Goal: Task Accomplishment & Management: Complete application form

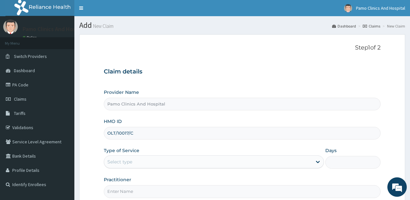
click at [113, 134] on input "OLT/10017/C" at bounding box center [242, 133] width 277 height 13
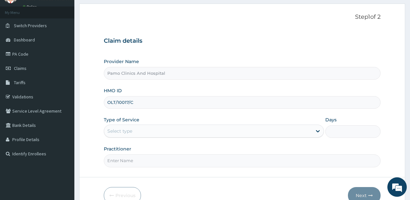
scroll to position [52, 0]
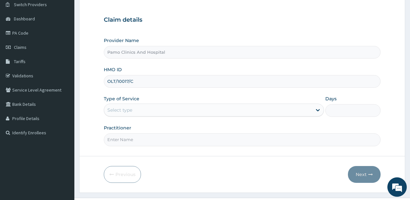
type input "OLT/10017/C"
click at [125, 114] on div "Select type" at bounding box center [208, 110] width 208 height 10
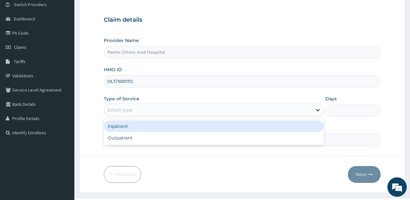
click at [126, 125] on div "Inpatient" at bounding box center [214, 126] width 220 height 12
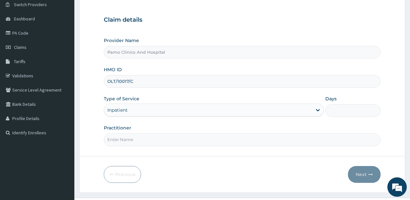
click at [340, 110] on input "Days" at bounding box center [353, 110] width 55 height 13
type input "1"
click at [130, 141] on input "Practitioner" at bounding box center [242, 139] width 277 height 13
type input "[PERSON_NAME]"
click at [364, 174] on button "Next" at bounding box center [364, 174] width 33 height 17
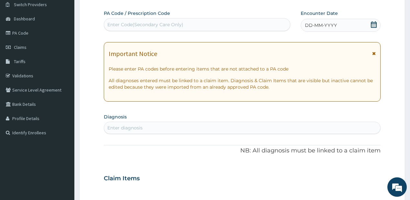
click at [127, 23] on div "Enter Code(Secondary Care Only)" at bounding box center [145, 24] width 76 height 6
paste input "PA/3F8E14"
type input "PA/3F8E14"
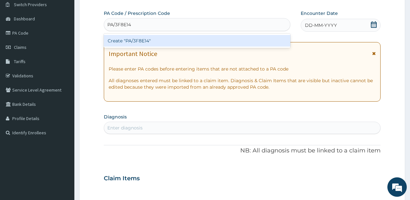
click at [148, 42] on div "Create "PA/3F8E14"" at bounding box center [197, 41] width 186 height 12
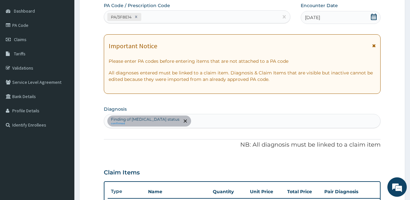
scroll to position [13, 0]
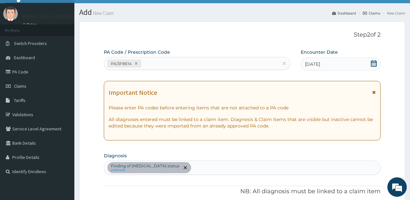
click at [181, 58] on div "PA/3F8E14" at bounding box center [191, 63] width 174 height 11
paste input "PA/416357"
type input "PA/416357"
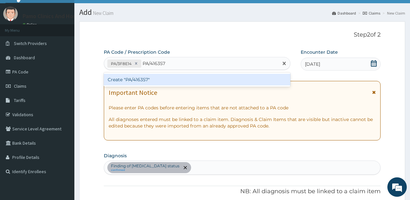
click at [129, 81] on div "Create "PA/416357"" at bounding box center [197, 80] width 186 height 12
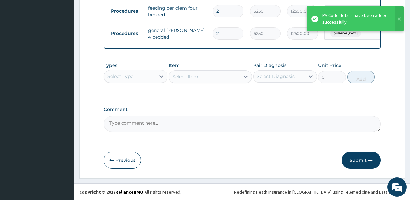
scroll to position [286, 0]
click at [150, 82] on div "Select Type" at bounding box center [129, 76] width 51 height 10
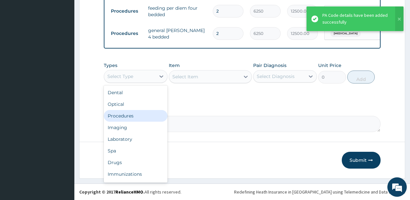
click at [131, 115] on div "Procedures" at bounding box center [136, 116] width 64 height 12
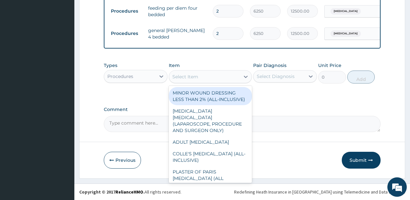
click at [187, 78] on div "Select Item" at bounding box center [185, 76] width 26 height 6
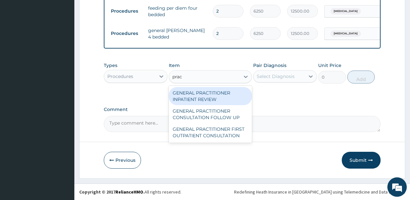
type input "pract"
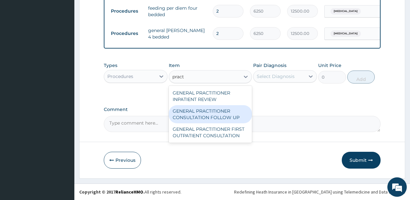
click at [182, 114] on div "GENERAL PRACTITIONER CONSULTATION FOLLOW UP" at bounding box center [210, 114] width 83 height 18
click at [182, 114] on div "Comment" at bounding box center [242, 119] width 277 height 25
type input "1875"
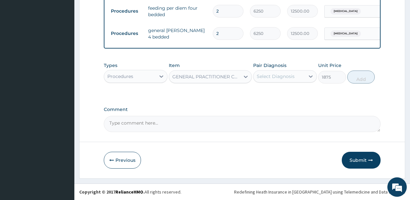
click at [268, 82] on div "Select Diagnosis" at bounding box center [279, 76] width 51 height 10
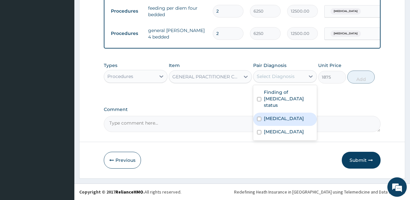
click at [269, 115] on label "[MEDICAL_DATA]" at bounding box center [284, 118] width 40 height 6
checkbox input "true"
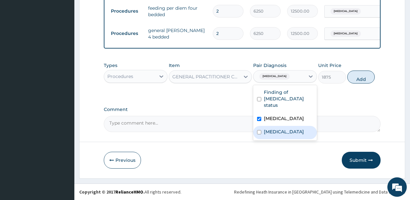
click at [275, 126] on div "[MEDICAL_DATA]" at bounding box center [285, 132] width 64 height 13
checkbox input "true"
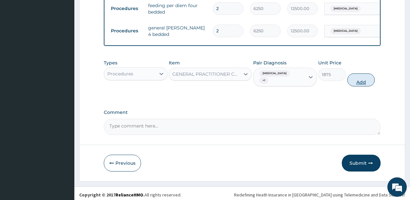
click at [374, 82] on button "Add" at bounding box center [362, 79] width 28 height 13
type input "0"
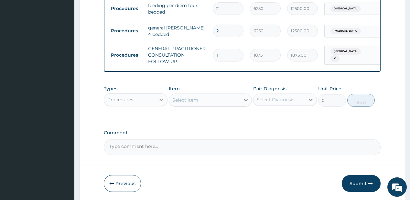
click at [157, 102] on div at bounding box center [162, 100] width 12 height 12
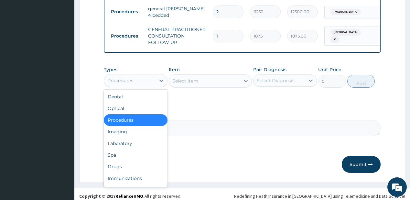
scroll to position [312, 0]
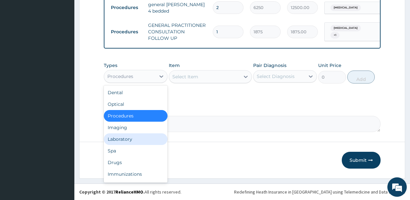
click at [137, 141] on div "Laboratory" at bounding box center [136, 139] width 64 height 12
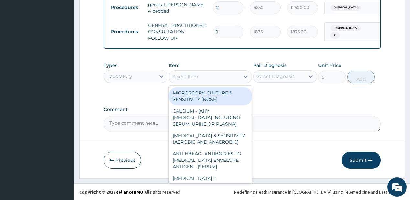
click at [204, 79] on div "Select Item" at bounding box center [204, 77] width 71 height 10
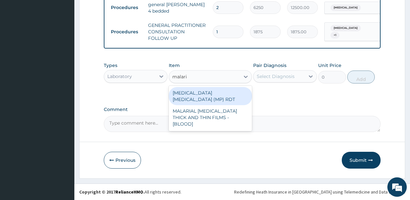
type input "[MEDICAL_DATA]"
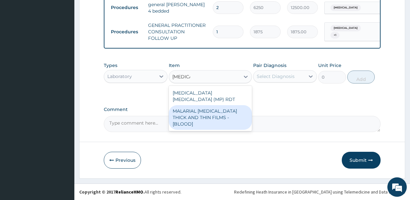
drag, startPoint x: 196, startPoint y: 110, endPoint x: 199, endPoint y: 107, distance: 3.4
click at [197, 110] on div "MALARIAL [MEDICAL_DATA] THICK AND THIN FILMS - [BLOOD]" at bounding box center [210, 117] width 83 height 25
type input "2187.5"
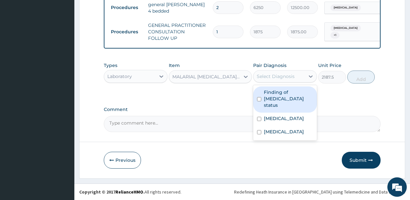
click at [268, 79] on div "Select Diagnosis" at bounding box center [276, 76] width 38 height 6
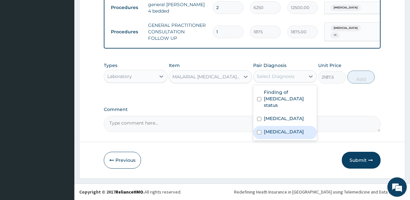
click at [264, 126] on div "[MEDICAL_DATA]" at bounding box center [285, 132] width 64 height 13
checkbox input "true"
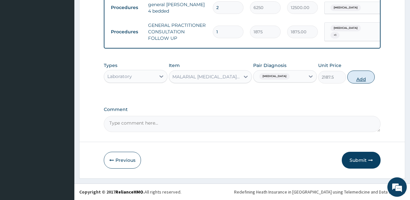
click at [359, 79] on button "Add" at bounding box center [362, 77] width 28 height 13
type input "0"
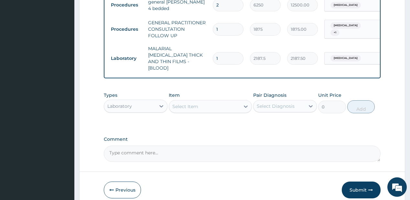
click at [192, 106] on div "Select Item" at bounding box center [185, 106] width 26 height 6
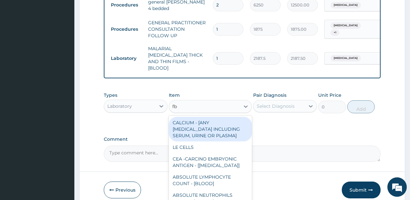
type input "fbc"
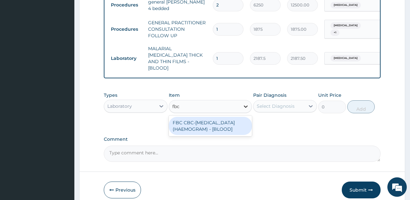
drag, startPoint x: 196, startPoint y: 133, endPoint x: 242, endPoint y: 105, distance: 53.4
click at [197, 132] on div "FBC CBC-[MEDICAL_DATA] (HAEMOGRAM) - [BLOOD]" at bounding box center [210, 126] width 83 height 18
type input "5000"
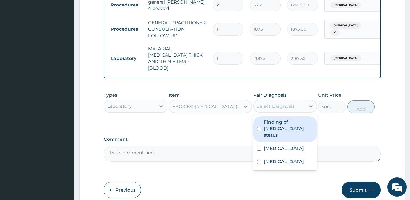
click at [270, 101] on div "Select Diagnosis" at bounding box center [279, 106] width 51 height 10
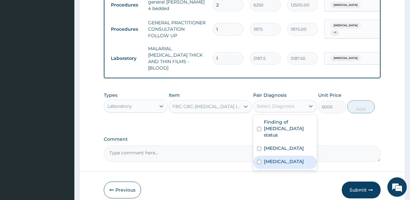
click at [278, 158] on label "[MEDICAL_DATA]" at bounding box center [284, 161] width 40 height 6
checkbox input "true"
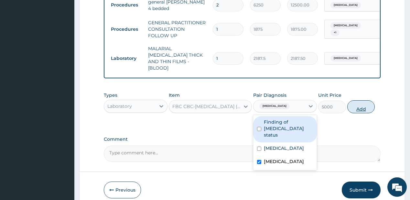
click at [355, 100] on button "Add" at bounding box center [362, 106] width 28 height 13
type input "0"
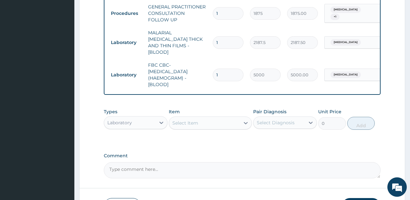
scroll to position [363, 0]
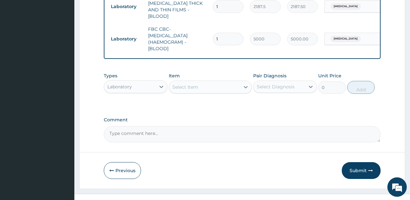
drag, startPoint x: 135, startPoint y: 70, endPoint x: 131, endPoint y: 75, distance: 6.4
click at [132, 72] on div "Types Laboratory" at bounding box center [136, 82] width 64 height 21
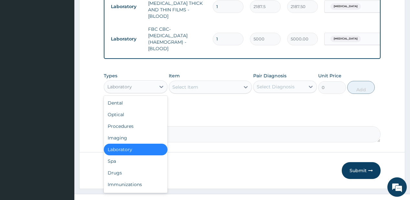
click at [124, 85] on div "Laboratory" at bounding box center [119, 86] width 25 height 6
click at [122, 167] on div "Drugs" at bounding box center [136, 173] width 64 height 12
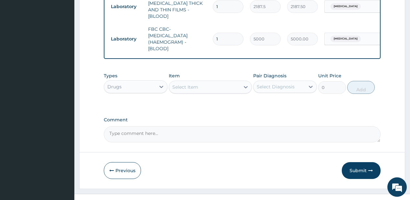
click at [195, 84] on div "Select Item" at bounding box center [185, 87] width 26 height 6
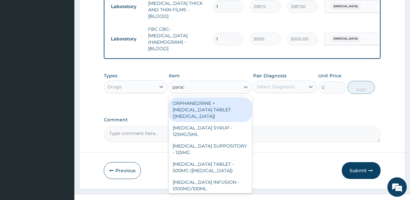
type input "parace"
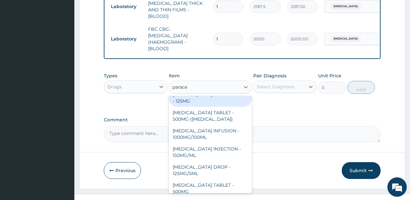
scroll to position [52, 0]
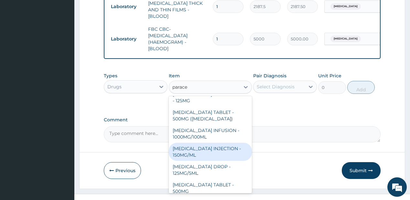
click at [192, 146] on div "[MEDICAL_DATA] INJECTION - 150MG/ML" at bounding box center [210, 152] width 83 height 18
type input "560"
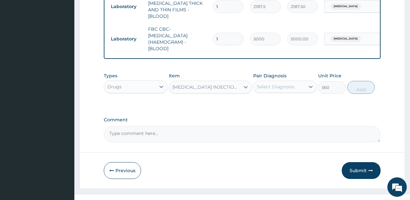
click at [292, 82] on div "Select Diagnosis" at bounding box center [279, 87] width 51 height 10
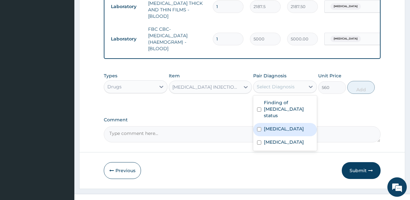
click at [296, 123] on div "[MEDICAL_DATA]" at bounding box center [285, 129] width 64 height 13
checkbox input "true"
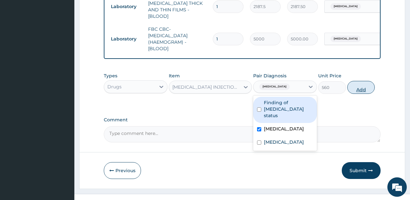
click at [357, 82] on button "Add" at bounding box center [362, 87] width 28 height 13
type input "0"
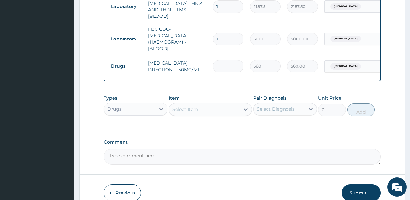
type input "0.00"
type input "4"
type input "2240.00"
type input "4"
click at [205, 111] on div "Select Item" at bounding box center [204, 109] width 71 height 10
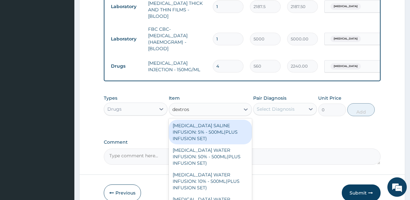
type input "[MEDICAL_DATA]"
click at [199, 127] on div "[MEDICAL_DATA] SALINE INFUSION: 5% - 500ML(PLUS INFUSION SET)" at bounding box center [210, 132] width 83 height 25
type input "1092"
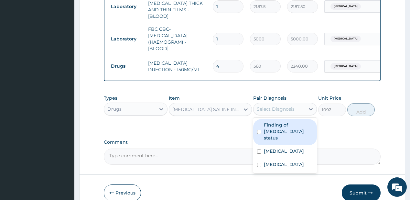
click at [291, 107] on div "Select Diagnosis" at bounding box center [276, 109] width 38 height 6
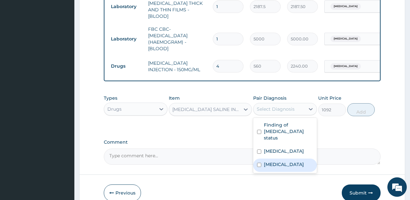
click at [278, 161] on label "[MEDICAL_DATA]" at bounding box center [284, 164] width 40 height 6
checkbox input "true"
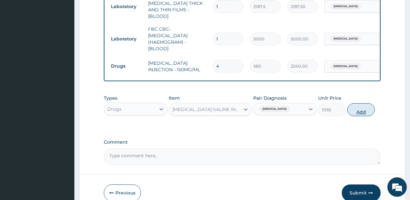
click at [358, 103] on button "Add" at bounding box center [362, 109] width 28 height 13
type input "0"
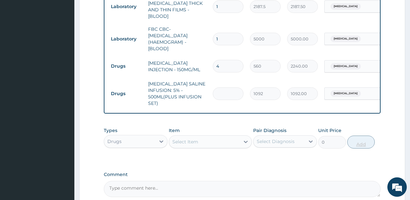
type input "0.00"
type input "2"
type input "2184.00"
type input "2"
click at [220, 139] on div "Select Item" at bounding box center [204, 142] width 71 height 10
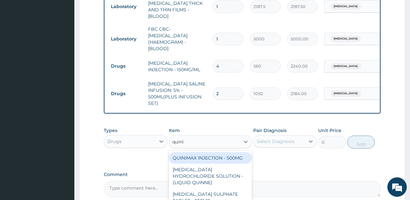
type input "quinin"
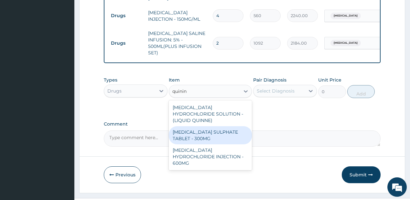
scroll to position [425, 0]
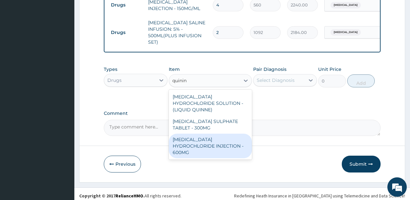
click at [208, 134] on div "[MEDICAL_DATA] HYDROCHLORIDE INJECTION - 600MG" at bounding box center [210, 146] width 83 height 25
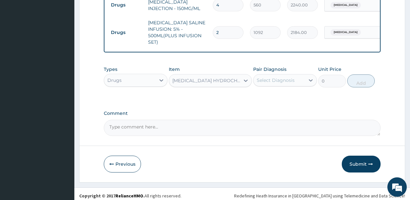
type input "218.39999999999998"
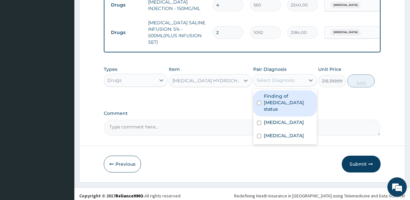
click at [281, 77] on div "Select Diagnosis" at bounding box center [276, 80] width 38 height 6
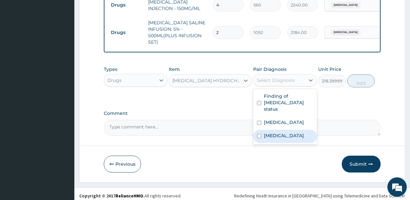
click at [280, 132] on label "[MEDICAL_DATA]" at bounding box center [284, 135] width 40 height 6
checkbox input "true"
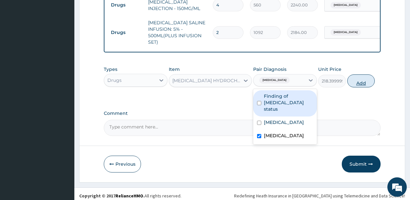
click at [359, 76] on button "Add" at bounding box center [362, 80] width 28 height 13
type input "0"
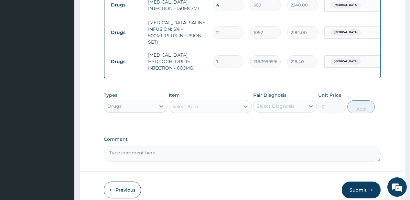
type input "0.00"
type input "2"
type input "436.80"
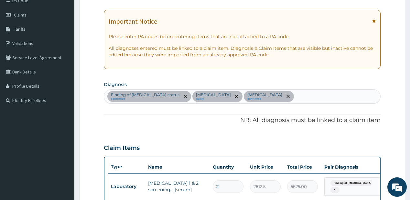
scroll to position [62, 0]
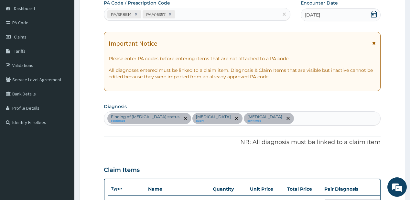
type input "2"
click at [267, 114] on div "Finding of [MEDICAL_DATA] status confirmed [MEDICAL_DATA] query [MEDICAL_DATA] …" at bounding box center [242, 119] width 276 height 14
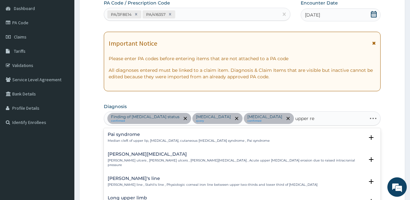
type input "upper res"
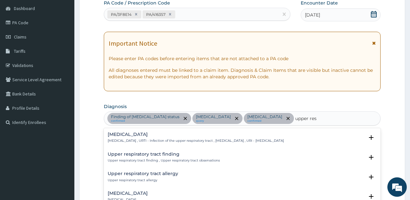
click at [149, 132] on h4 "[MEDICAL_DATA]" at bounding box center [196, 134] width 176 height 5
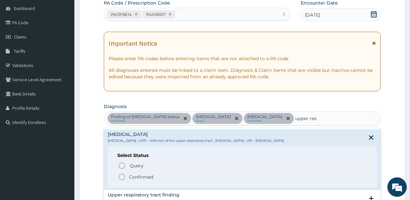
click at [132, 174] on p "Confirmed" at bounding box center [141, 177] width 24 height 6
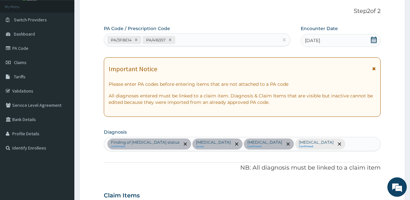
scroll to position [52, 0]
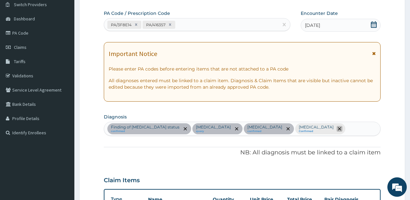
click at [338, 128] on icon "remove selection option" at bounding box center [339, 128] width 3 height 3
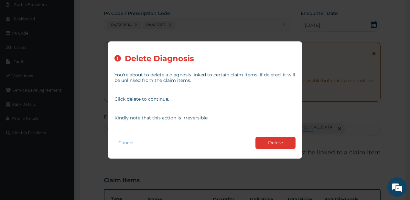
click at [266, 143] on button "Delete" at bounding box center [276, 143] width 40 height 12
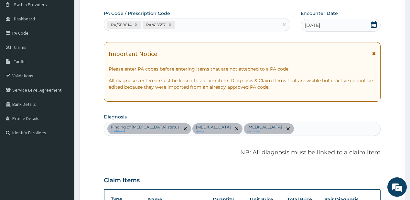
click at [269, 126] on div "Finding of [MEDICAL_DATA] status confirmed [MEDICAL_DATA] query [MEDICAL_DATA] …" at bounding box center [242, 129] width 276 height 14
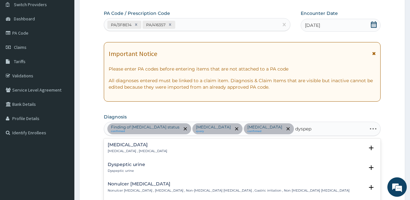
type input "dyspeps"
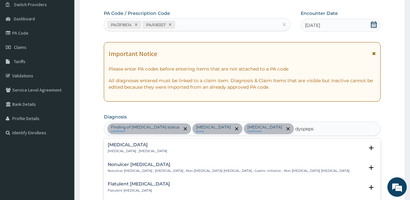
click at [125, 148] on div "[MEDICAL_DATA] [MEDICAL_DATA] , [MEDICAL_DATA]" at bounding box center [138, 147] width 60 height 11
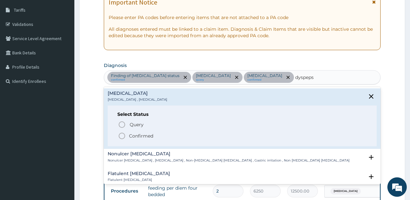
scroll to position [104, 0]
click at [129, 138] on span "Confirmed" at bounding box center [242, 136] width 249 height 8
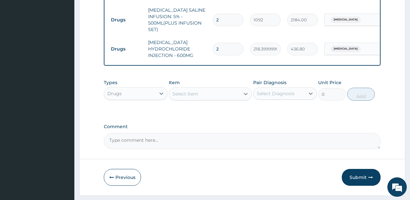
scroll to position [440, 0]
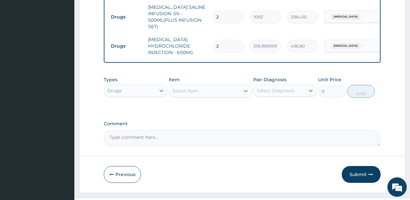
click at [195, 88] on div "Select Item" at bounding box center [185, 91] width 26 height 6
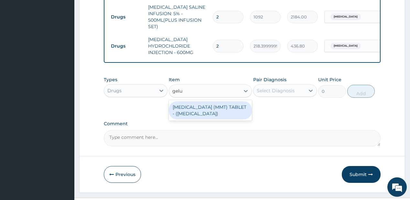
type input "gelus"
click at [194, 101] on div "[MEDICAL_DATA] (MMT) TABLET - ([MEDICAL_DATA])" at bounding box center [210, 110] width 83 height 18
type input "28"
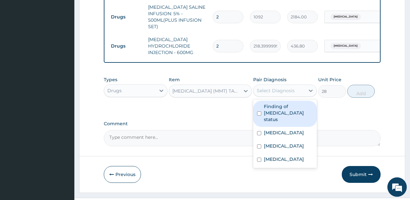
click at [286, 87] on div "Select Diagnosis" at bounding box center [276, 90] width 38 height 6
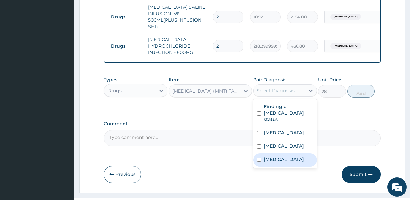
drag, startPoint x: 274, startPoint y: 146, endPoint x: 323, endPoint y: 112, distance: 59.3
click at [274, 156] on label "[MEDICAL_DATA]" at bounding box center [284, 159] width 40 height 6
checkbox input "true"
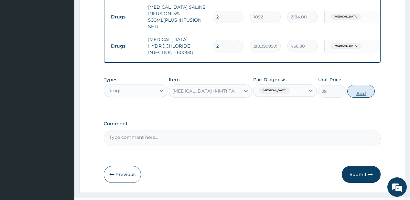
click at [365, 89] on button "Add" at bounding box center [362, 91] width 28 height 13
type input "0"
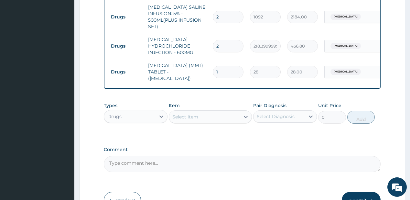
type input "0.00"
type input "3"
type input "84.00"
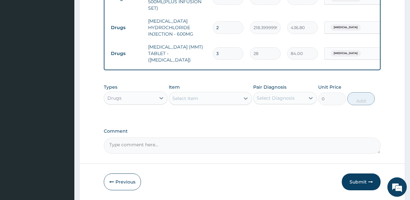
scroll to position [472, 0]
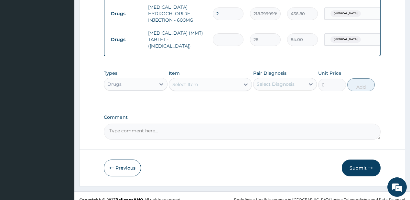
type input "0.00"
type input "9"
type input "252.00"
type input "9"
click at [365, 160] on button "Submit" at bounding box center [361, 168] width 39 height 17
